Goal: Task Accomplishment & Management: Complete application form

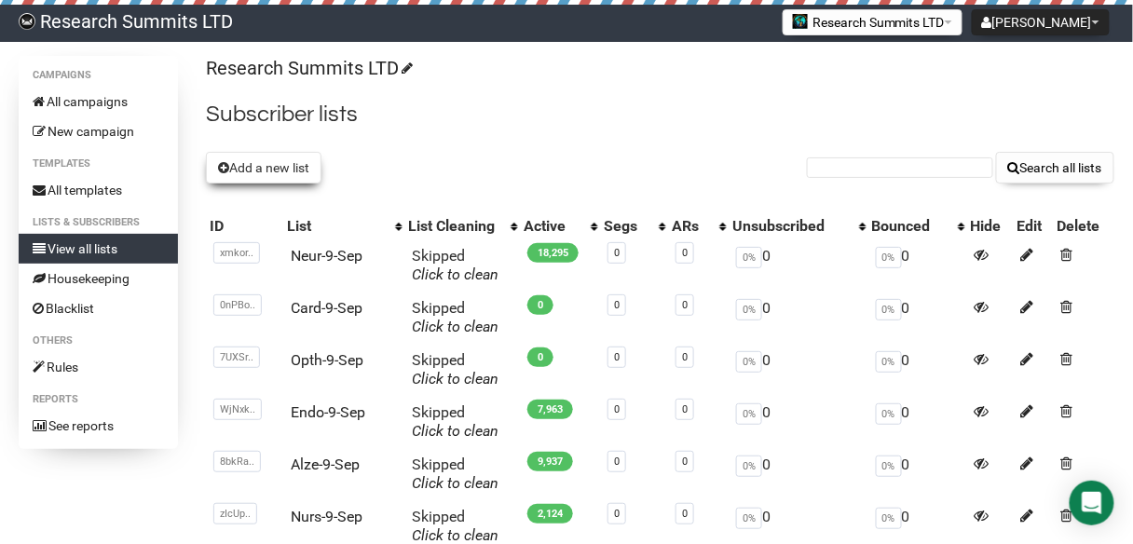
click at [268, 168] on button "Add a new list" at bounding box center [264, 168] width 116 height 32
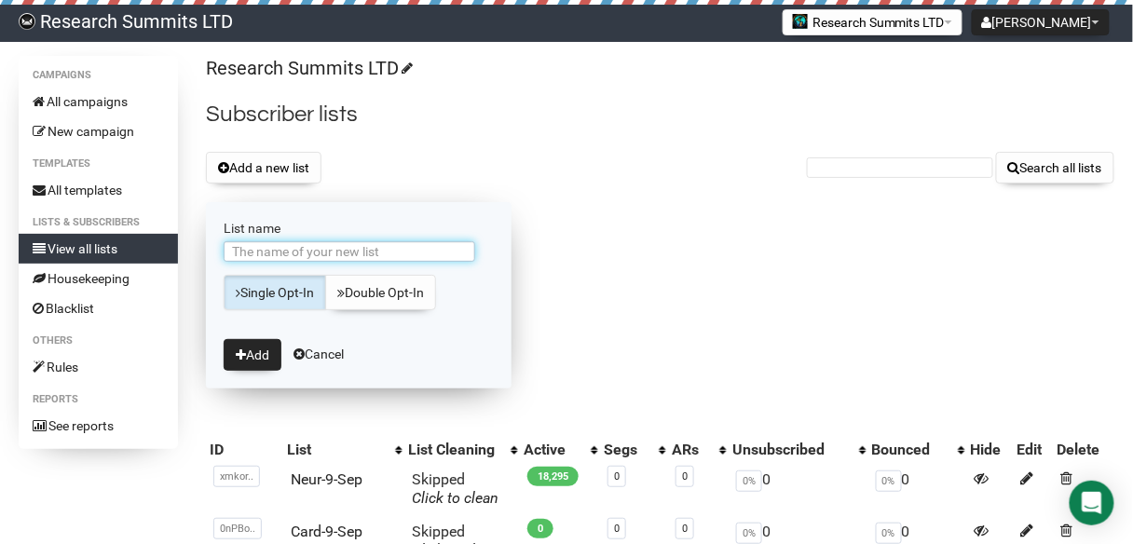
click at [275, 247] on input "List name" at bounding box center [350, 251] width 252 height 21
click at [265, 252] on input "AIin-5-Sep" at bounding box center [350, 251] width 252 height 21
type input "AIin-9-Sep"
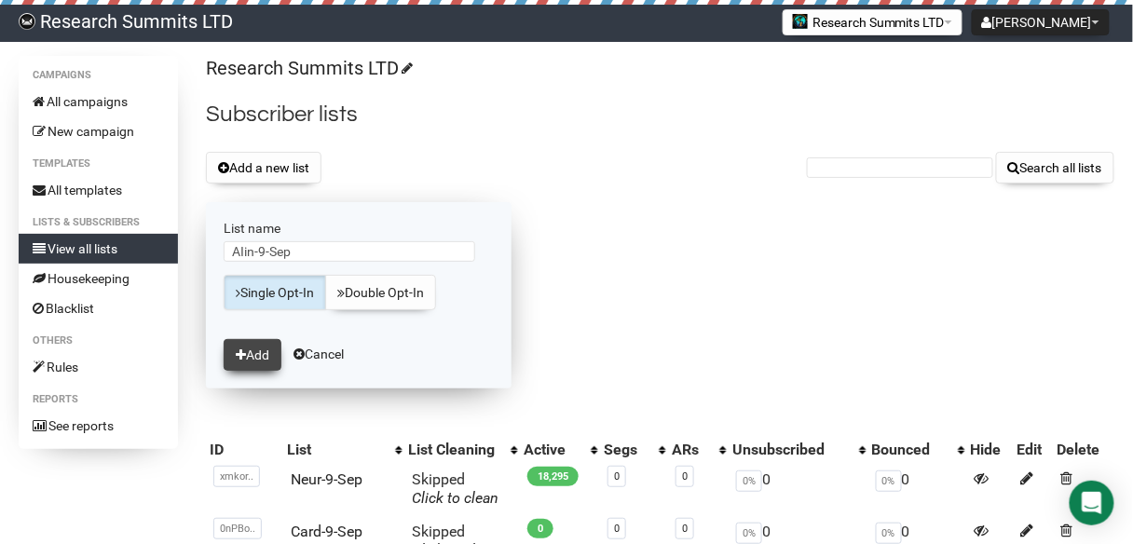
click at [253, 354] on button "Add" at bounding box center [253, 355] width 58 height 32
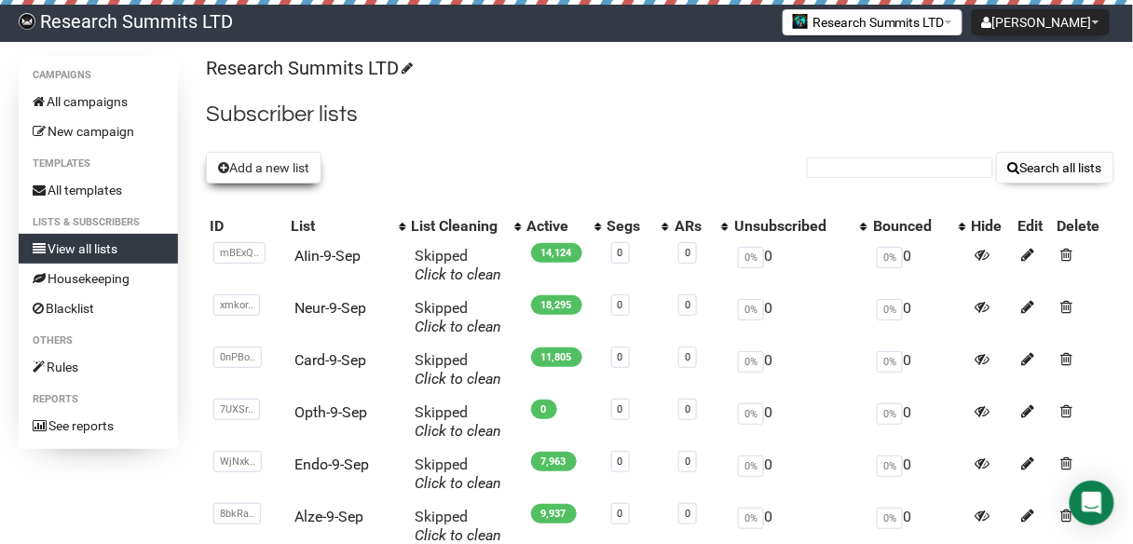
click at [288, 167] on button "Add a new list" at bounding box center [264, 168] width 116 height 32
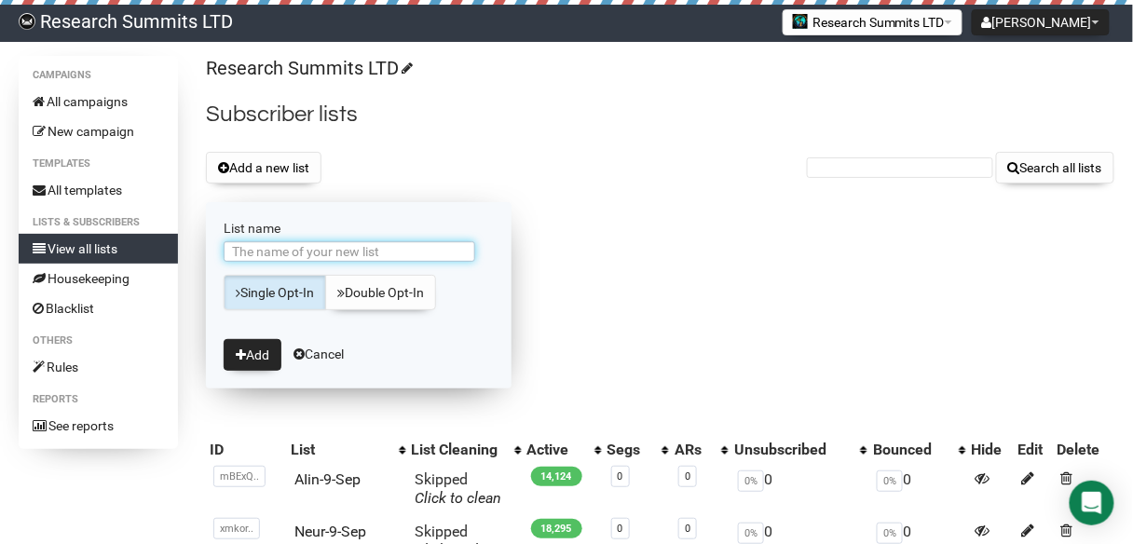
click at [336, 255] on input "List name" at bounding box center [350, 251] width 252 height 21
click at [276, 249] on input "Cyber-5-Sep" at bounding box center [350, 251] width 252 height 21
type input "Cyber-9-Sep"
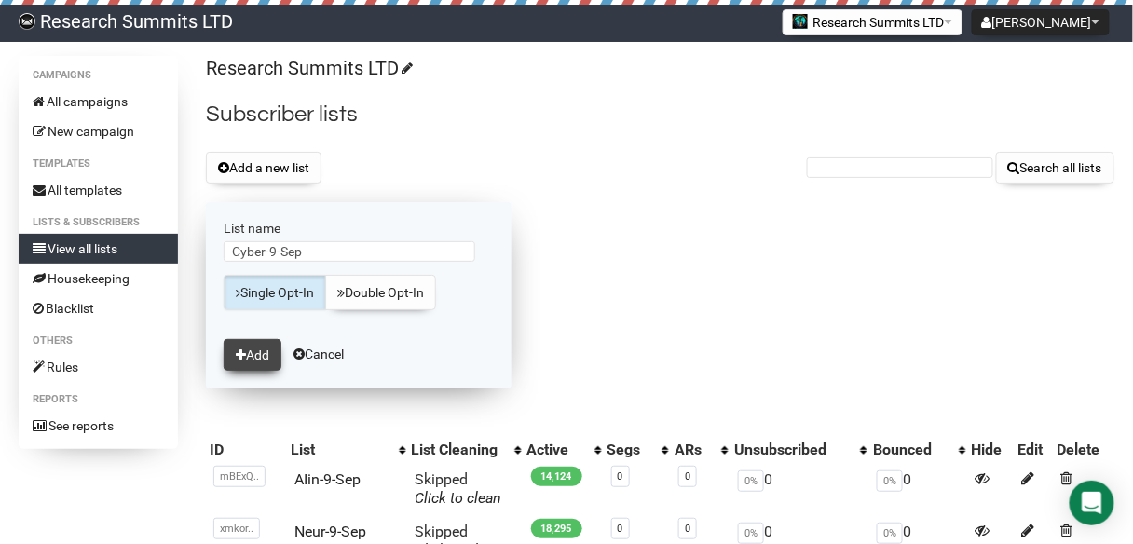
click at [255, 355] on button "Add" at bounding box center [253, 355] width 58 height 32
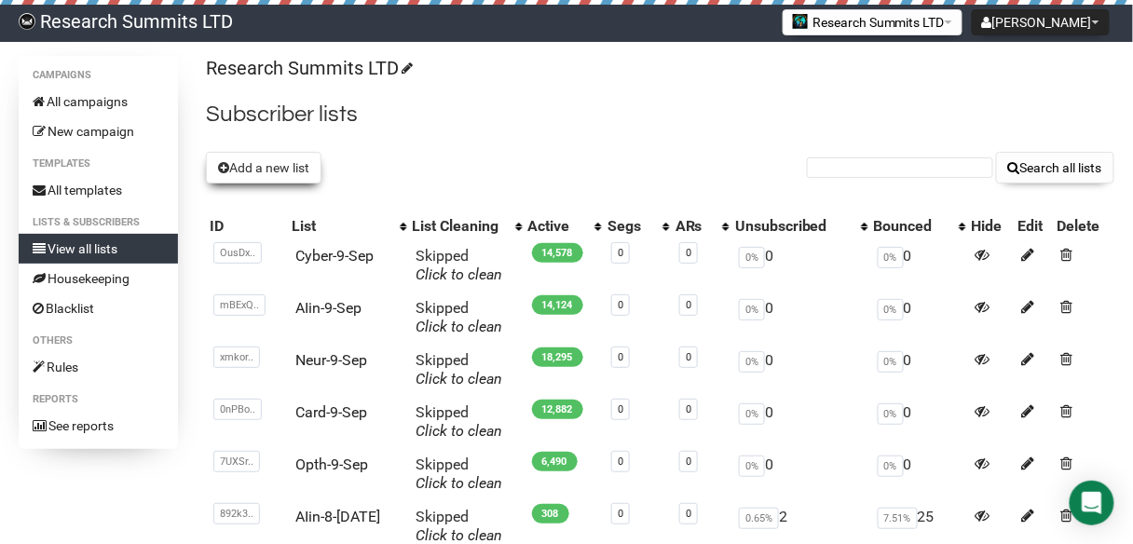
click at [278, 174] on button "Add a new list" at bounding box center [264, 168] width 116 height 32
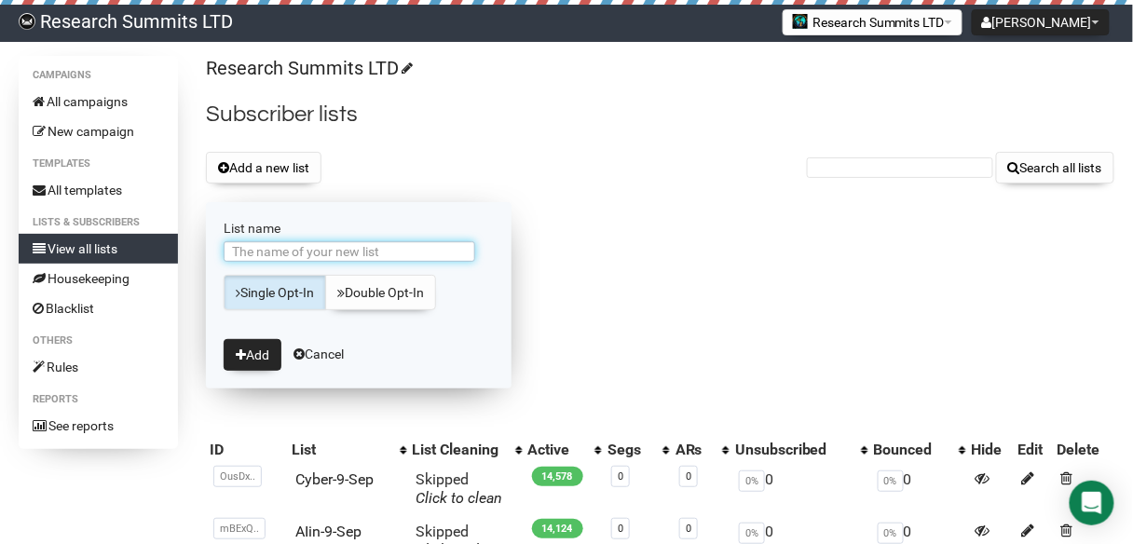
click at [309, 249] on input "List name" at bounding box center [350, 251] width 252 height 21
type input "AM-9-Sep"
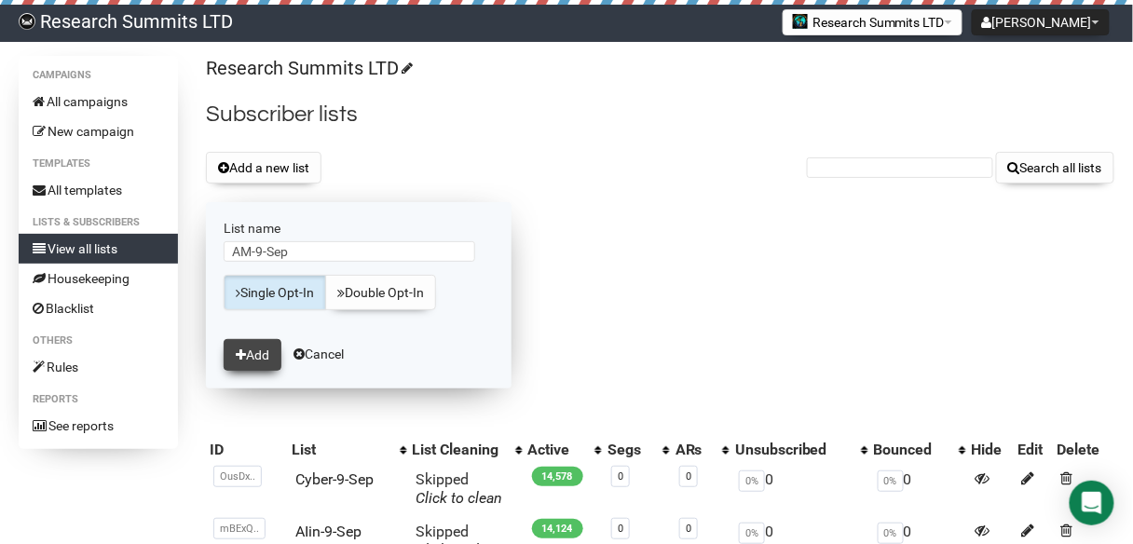
click at [253, 351] on button "Add" at bounding box center [253, 355] width 58 height 32
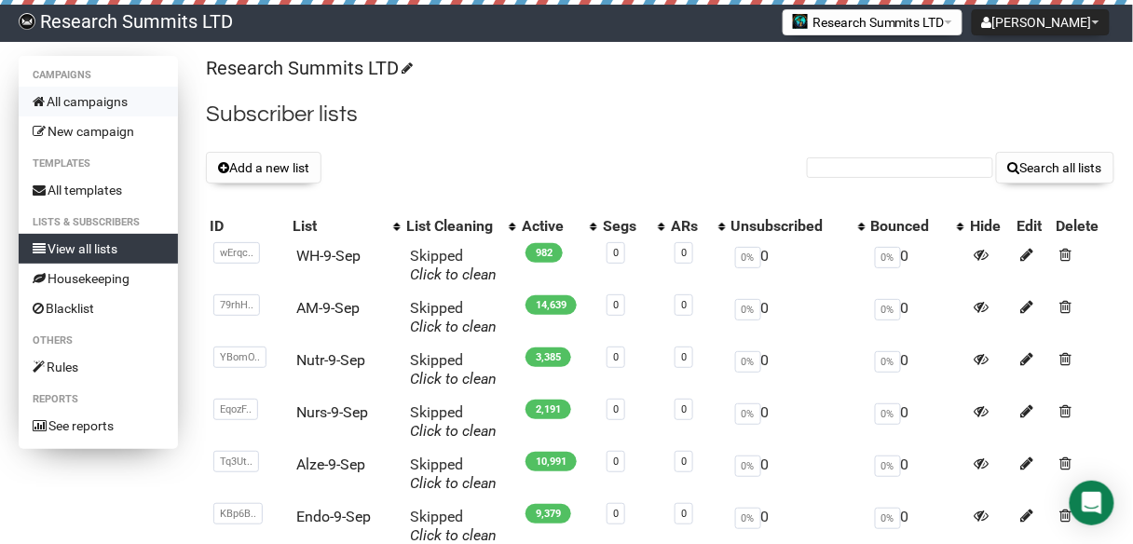
click at [94, 103] on link "All campaigns" at bounding box center [98, 102] width 159 height 30
